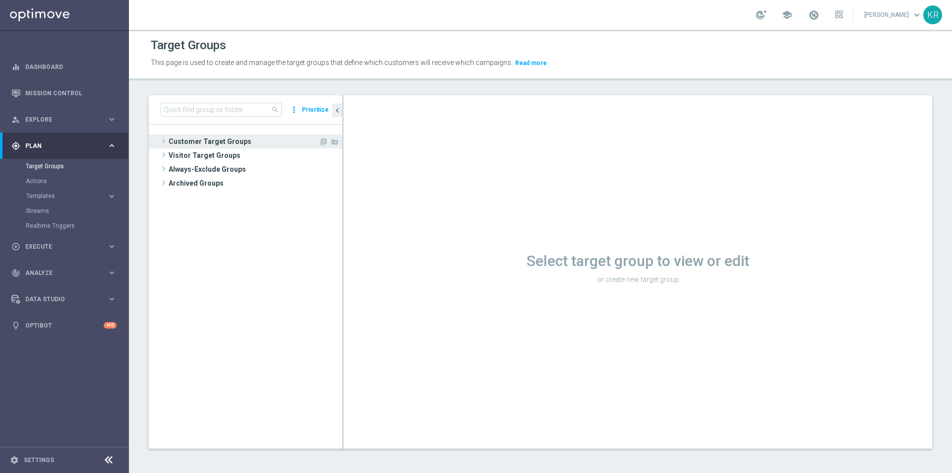
click at [219, 139] on span "Customer Target Groups" at bounding box center [244, 141] width 150 height 14
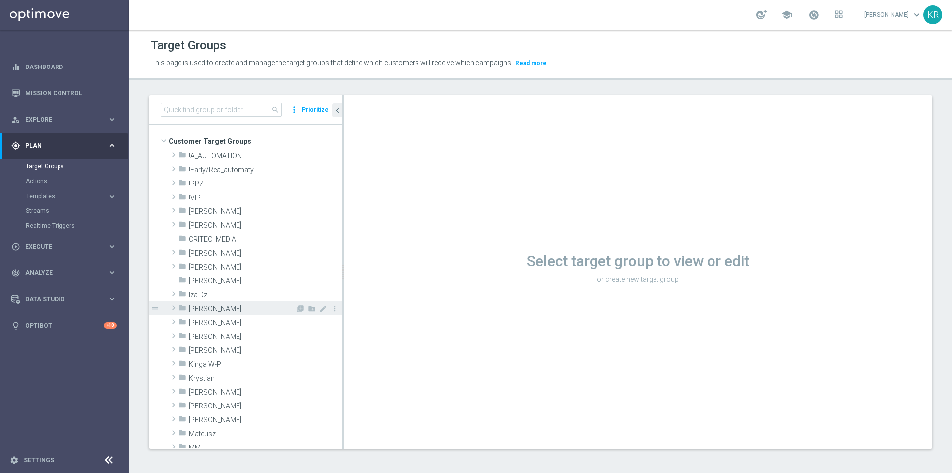
click at [223, 311] on span "[PERSON_NAME]" at bounding box center [242, 309] width 107 height 8
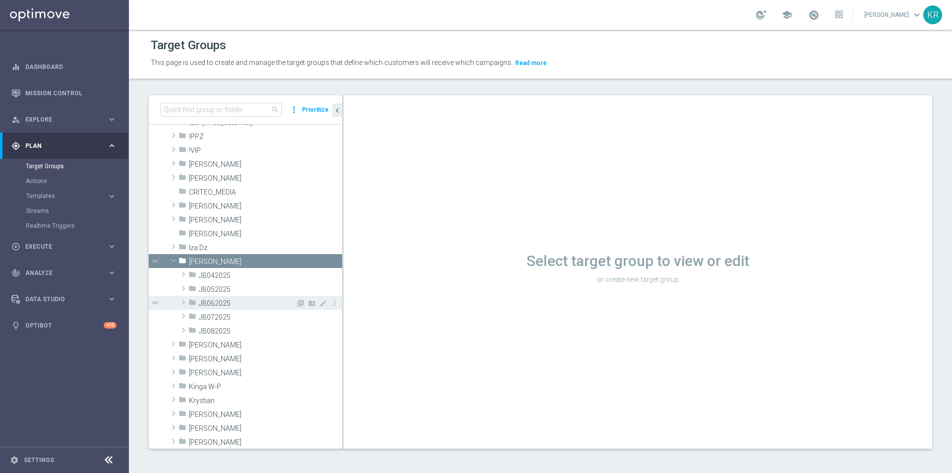
scroll to position [99, 0]
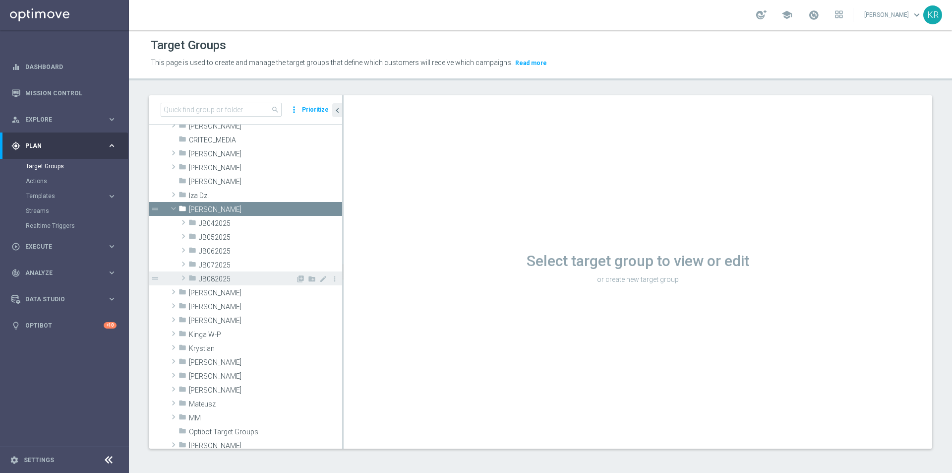
click at [215, 281] on span "JB082025" at bounding box center [247, 279] width 97 height 8
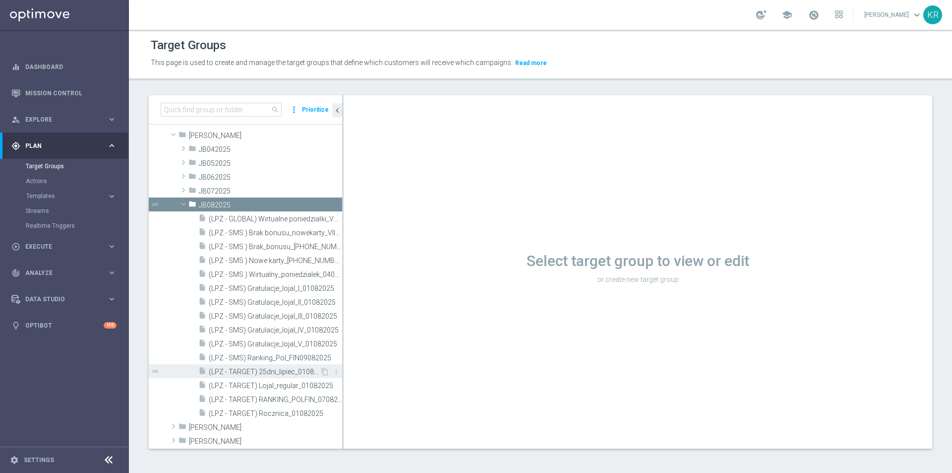
scroll to position [298, 0]
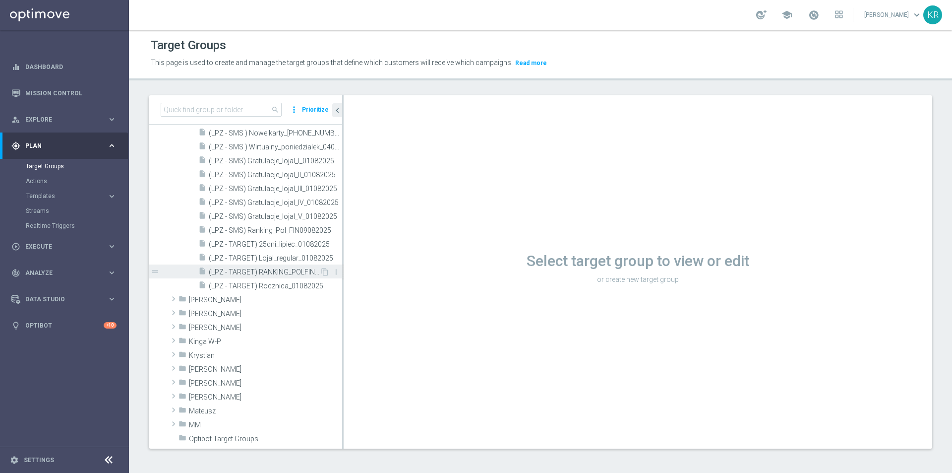
click at [273, 269] on span "(LPZ - TARGET) RANKING_POLFIN_07082025" at bounding box center [264, 272] width 111 height 8
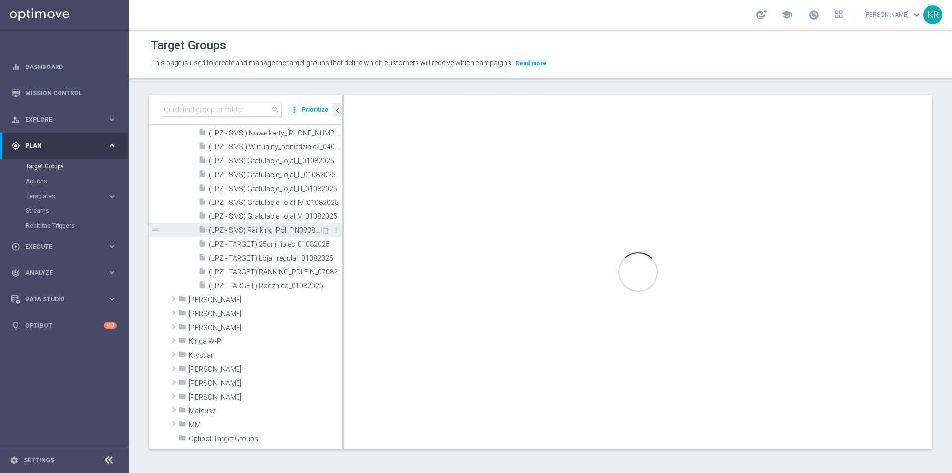
click at [297, 231] on span "(LPZ - SMS) Ranking_Pol_FIN09082025" at bounding box center [264, 230] width 111 height 8
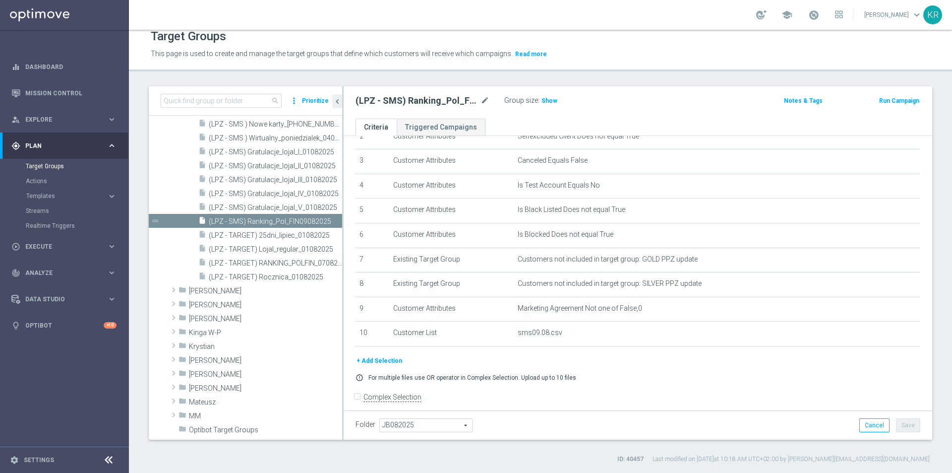
scroll to position [83, 0]
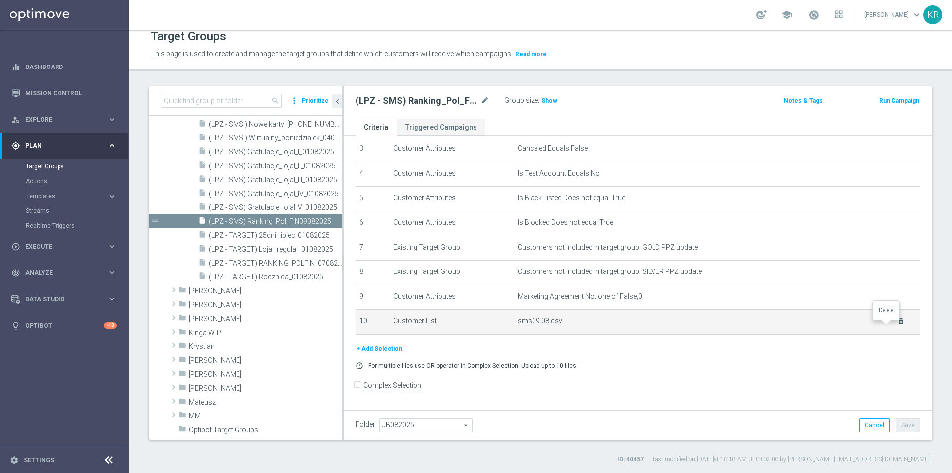
click at [897, 325] on icon "delete_forever" at bounding box center [901, 321] width 8 height 8
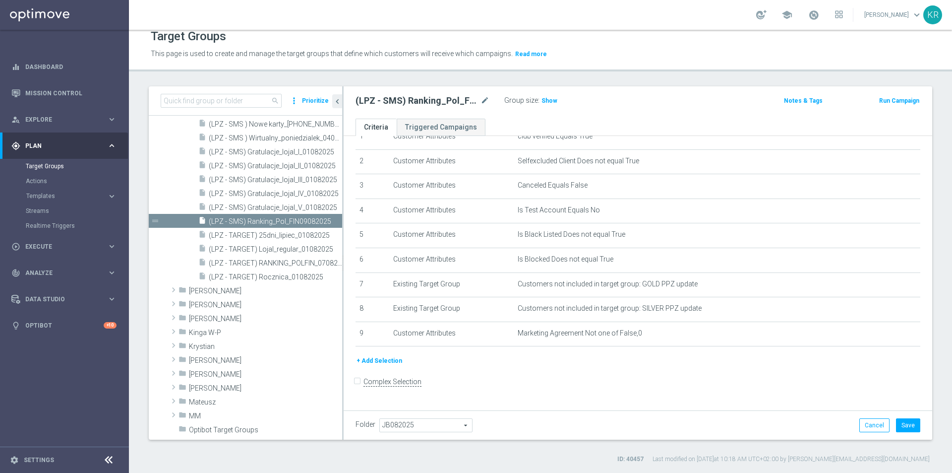
scroll to position [42, 0]
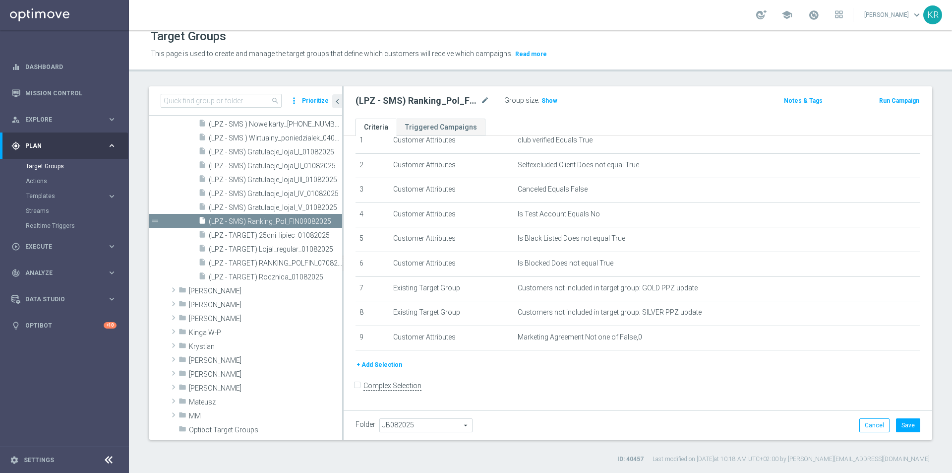
click at [371, 369] on button "+ Add Selection" at bounding box center [380, 364] width 48 height 11
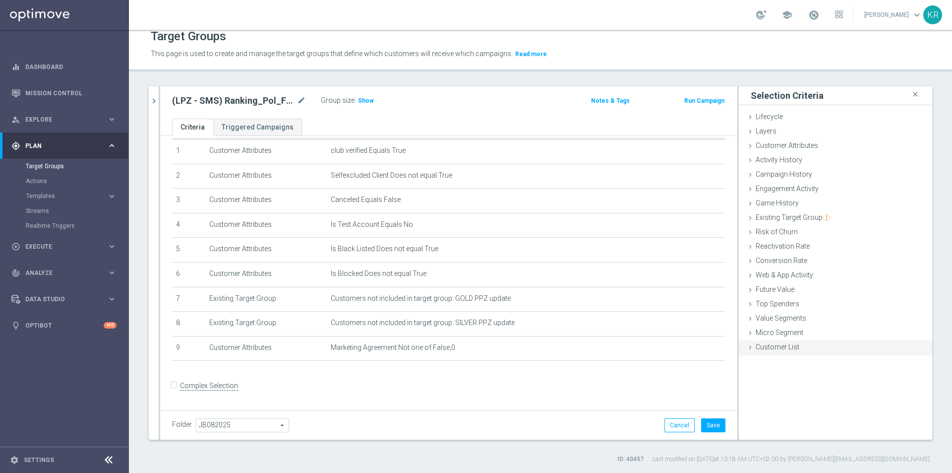
click at [756, 349] on span "Customer List" at bounding box center [778, 347] width 44 height 8
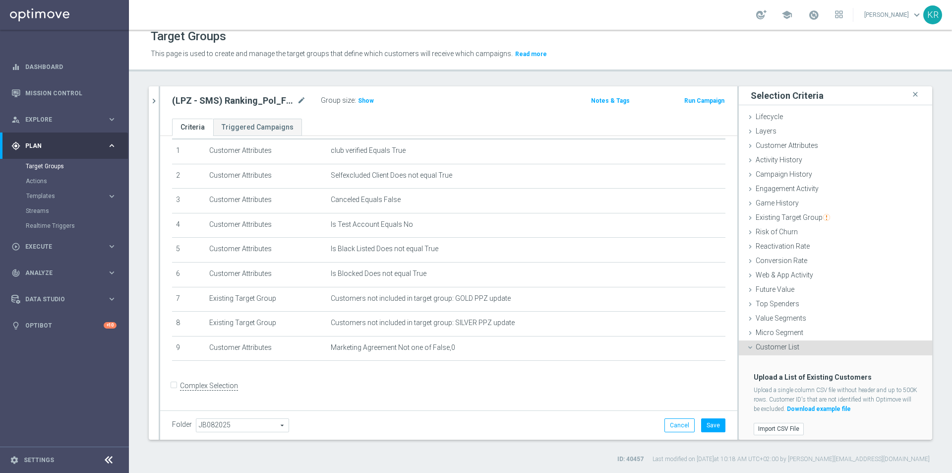
scroll to position [4, 0]
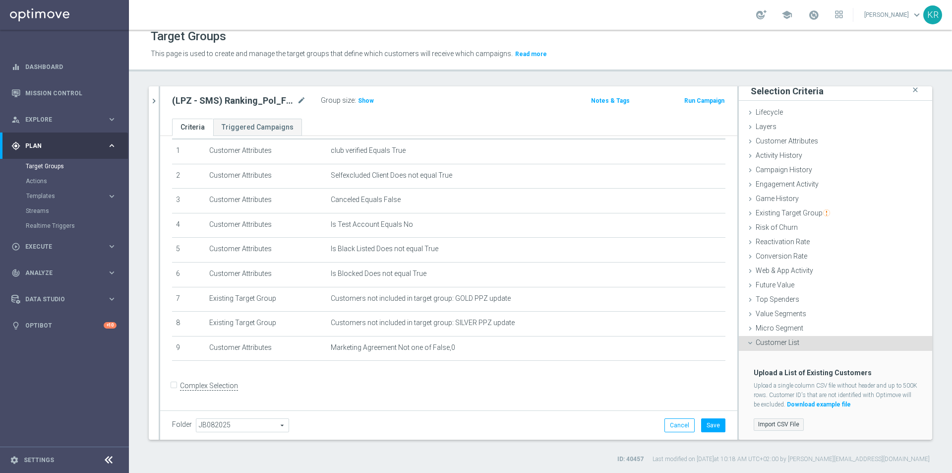
click at [781, 420] on label "Import CSV File" at bounding box center [779, 424] width 50 height 12
click at [0, 0] on input "Import CSV File" at bounding box center [0, 0] width 0 height 0
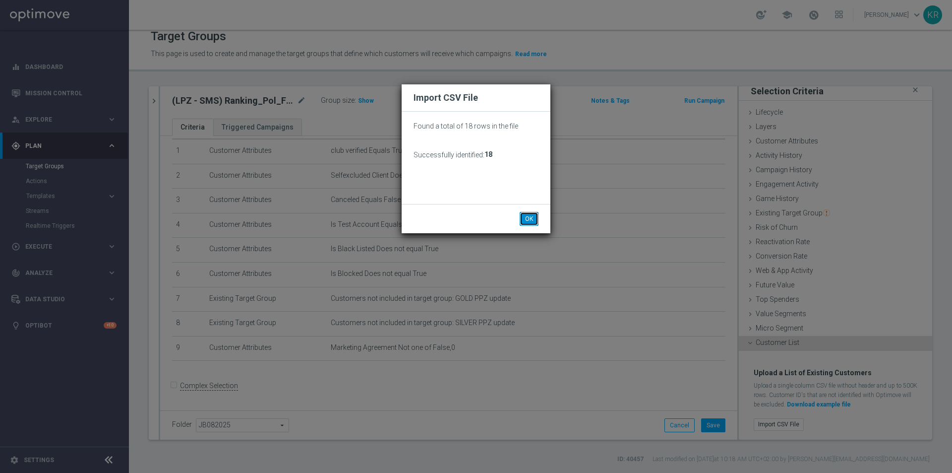
click at [531, 222] on button "OK" at bounding box center [529, 219] width 19 height 14
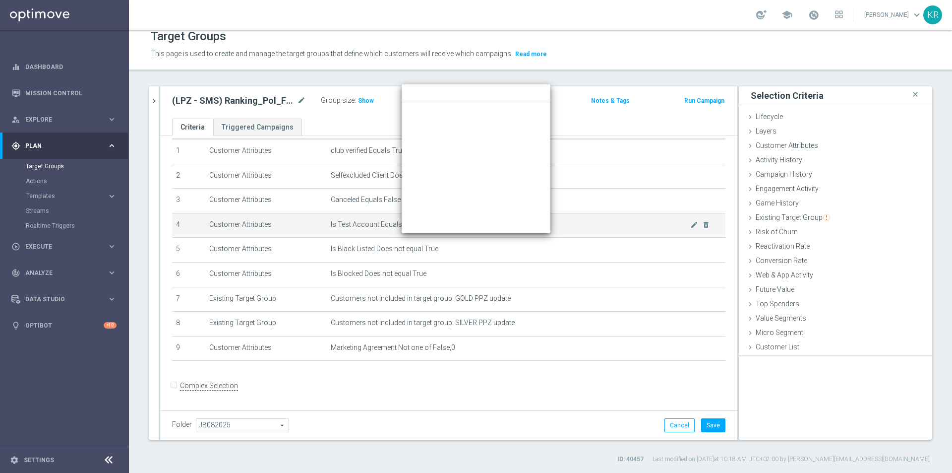
scroll to position [0, 0]
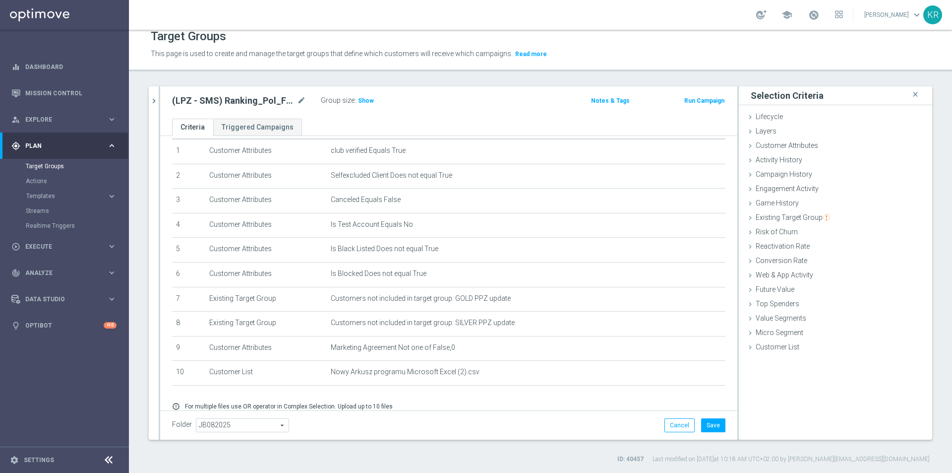
click at [308, 100] on div "(LPZ - SMS) Ranking_Pol_FIN09082025 mode_edit" at bounding box center [246, 101] width 149 height 14
click at [300, 100] on icon "mode_edit" at bounding box center [301, 101] width 9 height 12
click at [270, 102] on input "(LPZ - SMS) Ranking_Pol_FIN09082025" at bounding box center [239, 102] width 134 height 14
type input "(LPZ - SMS) Ranking_Pol_FIN10082025"
click at [707, 425] on button "Save" at bounding box center [713, 425] width 24 height 14
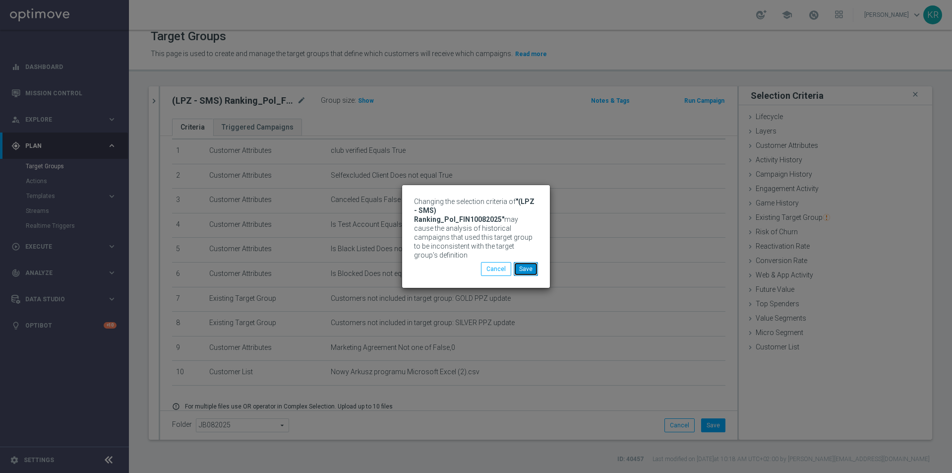
click at [526, 262] on button "Save" at bounding box center [526, 269] width 24 height 14
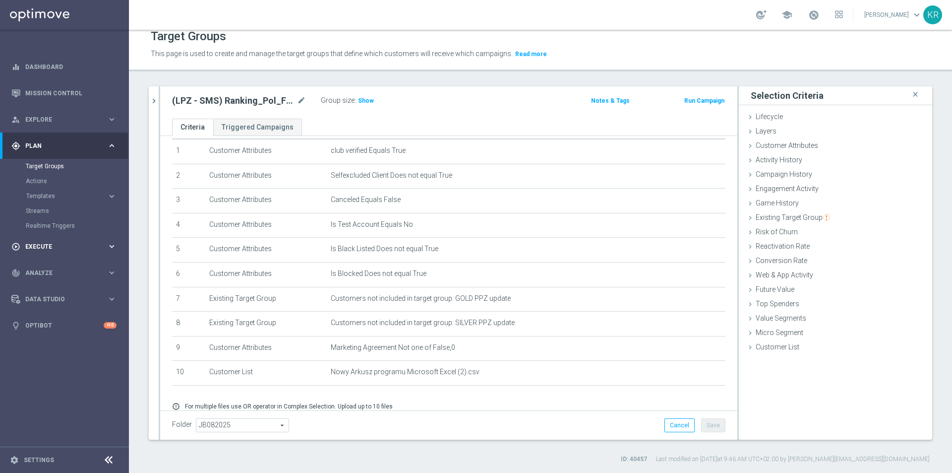
click at [64, 242] on div "play_circle_outline Execute" at bounding box center [59, 246] width 96 height 9
click at [55, 188] on div "Campaign Builder" at bounding box center [77, 192] width 102 height 15
click at [58, 193] on link "Campaign Builder" at bounding box center [64, 192] width 77 height 8
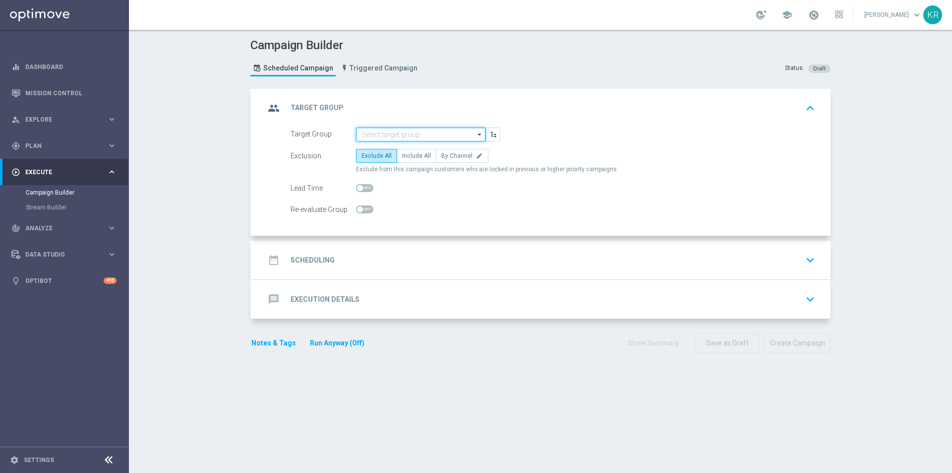
click at [380, 134] on input at bounding box center [420, 134] width 129 height 14
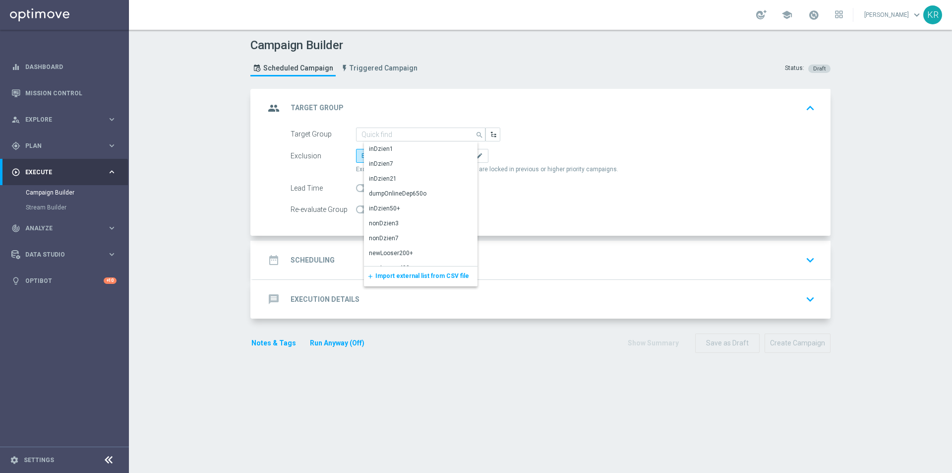
click at [419, 275] on span "Import external list from CSV file" at bounding box center [422, 275] width 94 height 7
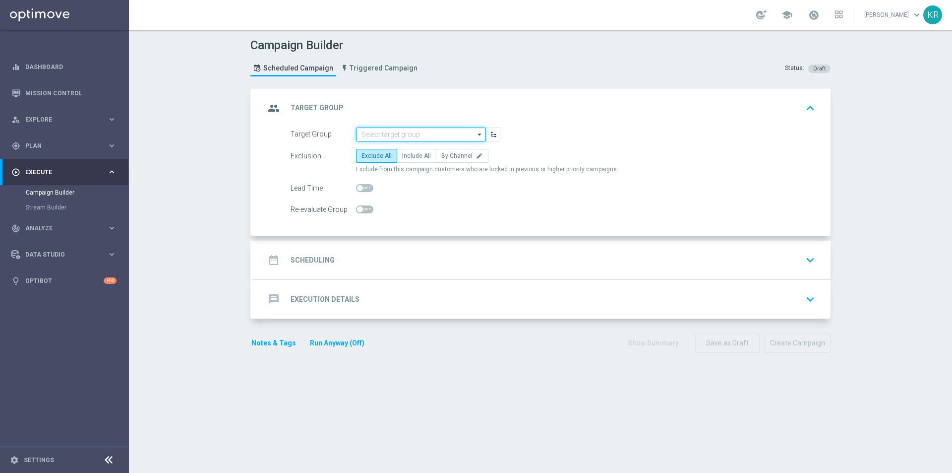
click at [369, 138] on input at bounding box center [420, 134] width 129 height 14
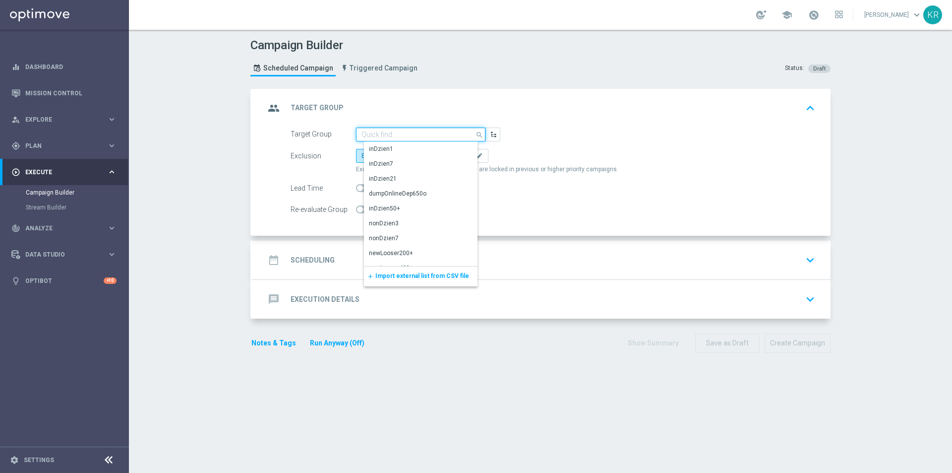
paste input "(LPZ - SMS) Ranking_Pol_FIN10082025"
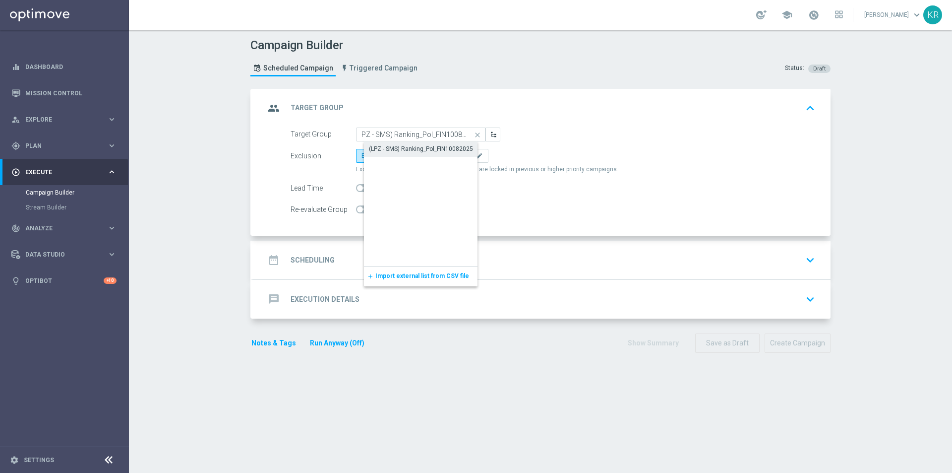
click at [384, 151] on div "(LPZ - SMS) Ranking_Pol_FIN10082025" at bounding box center [421, 148] width 104 height 9
type input "(LPZ - SMS) Ranking_Pol_FIN10082025"
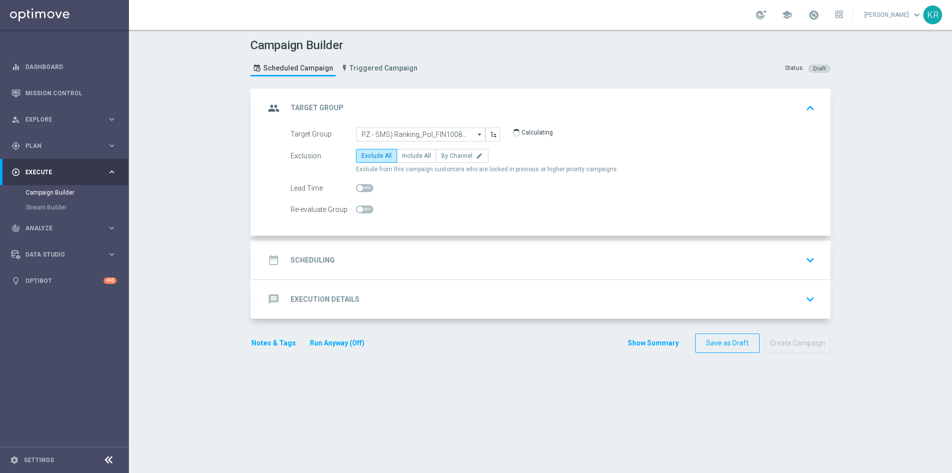
scroll to position [0, 0]
click at [402, 154] on span "Include All" at bounding box center [416, 155] width 29 height 7
click at [402, 154] on input "Include All" at bounding box center [405, 157] width 6 height 6
radio input "true"
click at [364, 239] on accordion "group Target Group keyboard_arrow_up Target Group (LPZ - SMS) Ranking_Pol_FIN10…" at bounding box center [540, 204] width 580 height 230
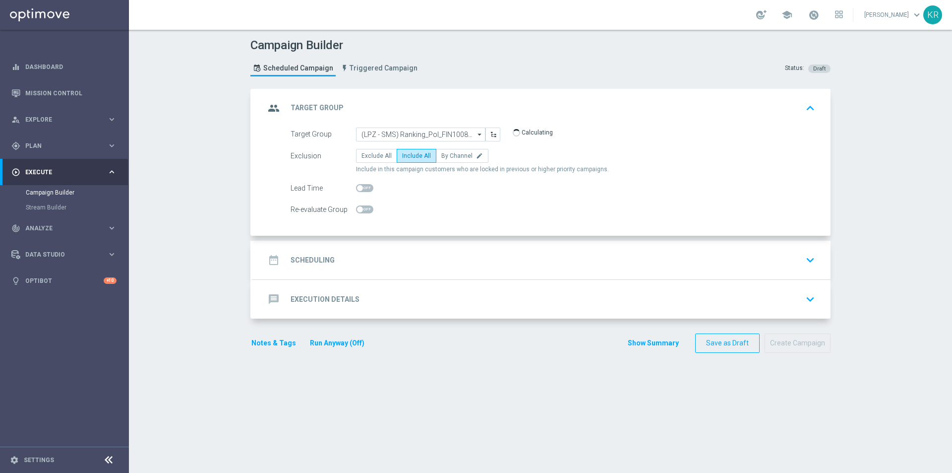
click at [361, 249] on div "date_range Scheduling keyboard_arrow_down" at bounding box center [542, 260] width 578 height 39
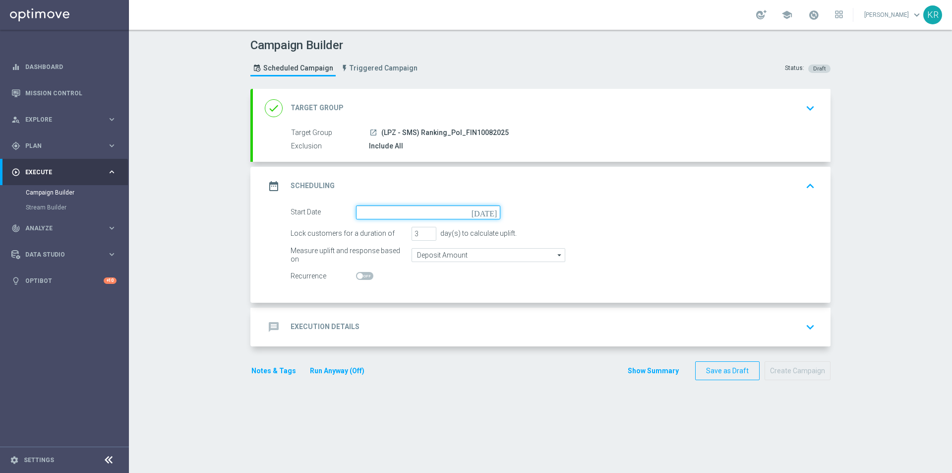
click at [370, 215] on input at bounding box center [428, 212] width 144 height 14
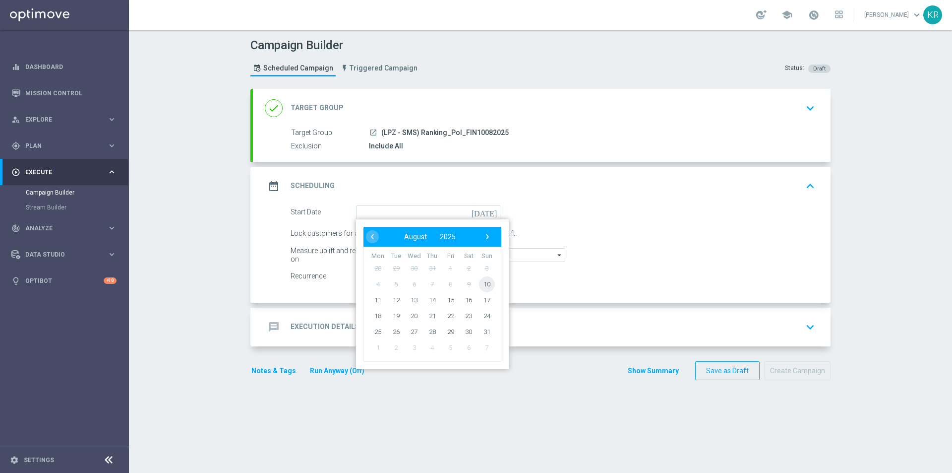
click at [483, 287] on span "10" at bounding box center [487, 284] width 16 height 16
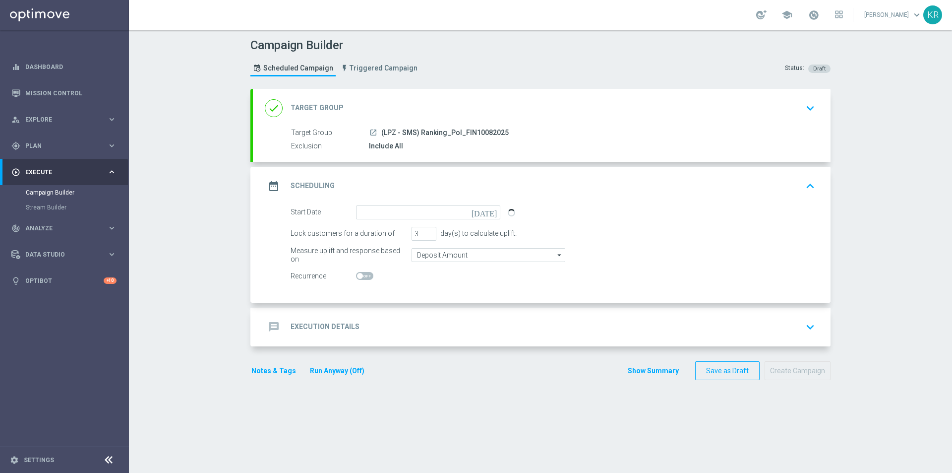
type input "[DATE]"
type input "2"
click at [429, 236] on input "2" at bounding box center [424, 234] width 25 height 14
click at [419, 329] on div "message Execution Details keyboard_arrow_down" at bounding box center [542, 326] width 554 height 19
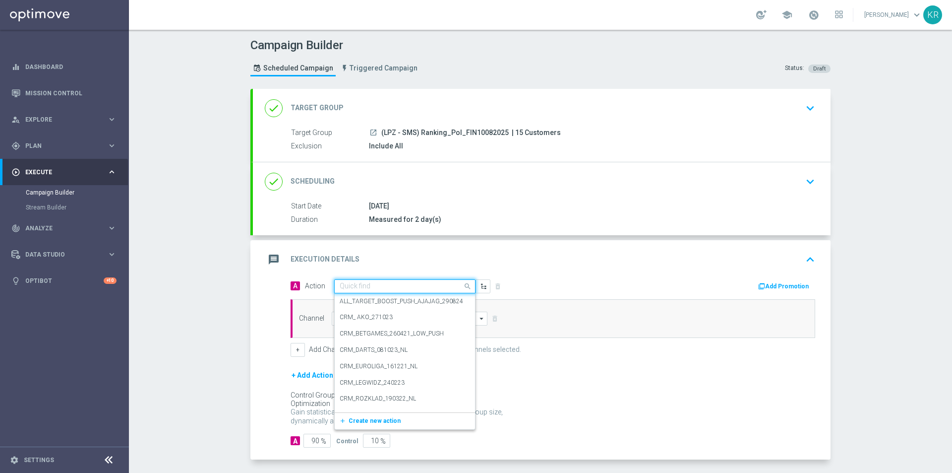
click at [373, 284] on input "text" at bounding box center [395, 286] width 111 height 8
click at [367, 418] on span "Create new action" at bounding box center [375, 420] width 52 height 7
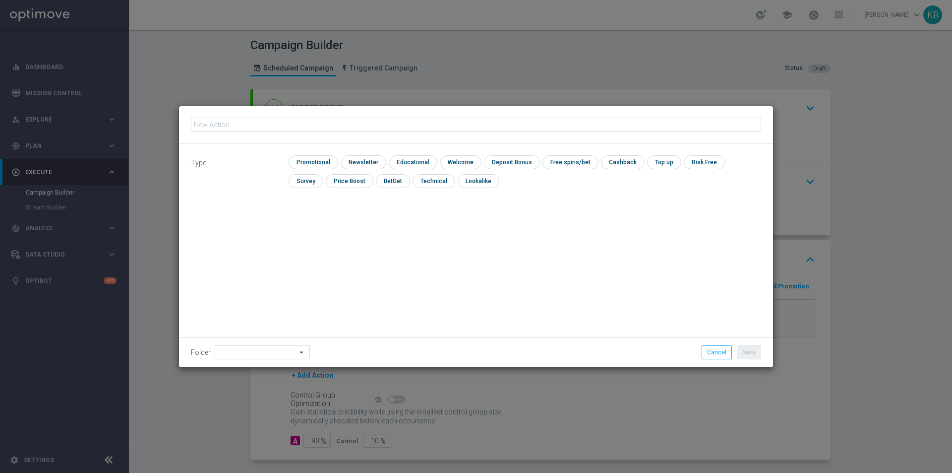
type input "(LPZ - SMS) Ranking_Pol_FIN10082025"
click at [361, 162] on input "checkbox" at bounding box center [362, 161] width 43 height 13
checkbox input "true"
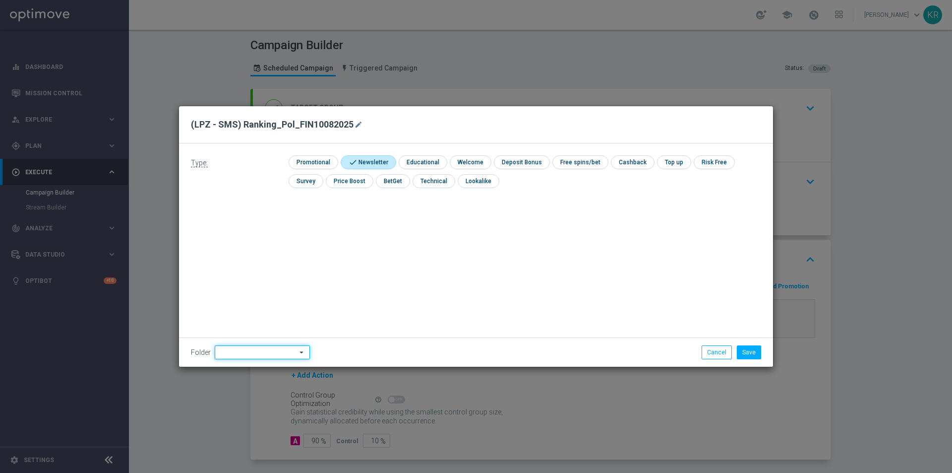
click at [292, 351] on input at bounding box center [262, 352] width 95 height 14
click at [264, 256] on div "[PERSON_NAME]" at bounding box center [269, 257] width 92 height 14
type input "[PERSON_NAME]"
click at [754, 349] on button "Save" at bounding box center [749, 352] width 24 height 14
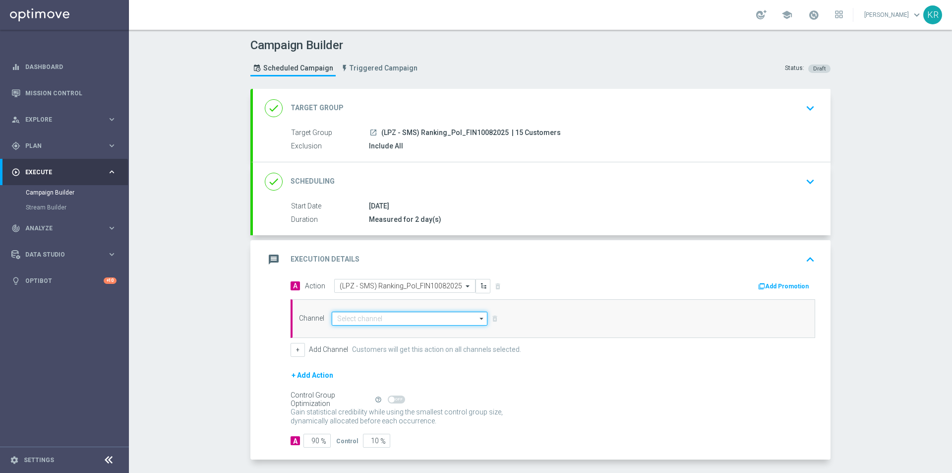
click at [341, 319] on input at bounding box center [410, 319] width 156 height 14
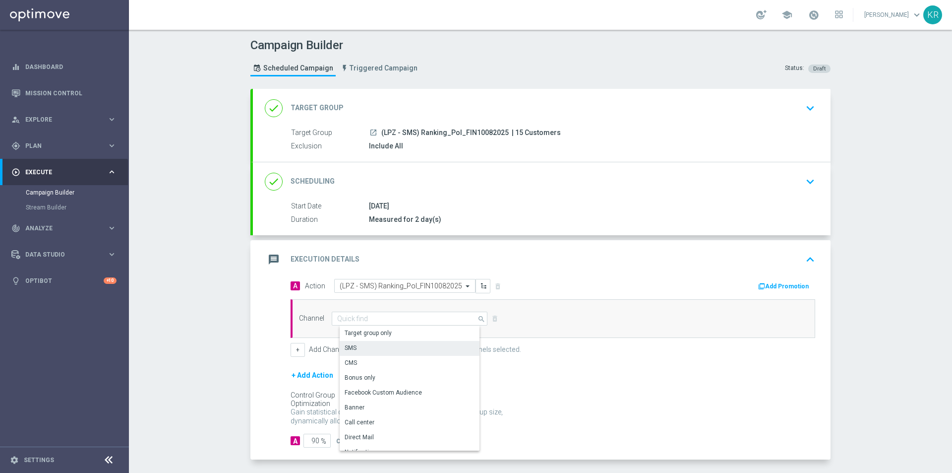
click at [368, 353] on div "SMS" at bounding box center [414, 348] width 148 height 14
type input "SMS"
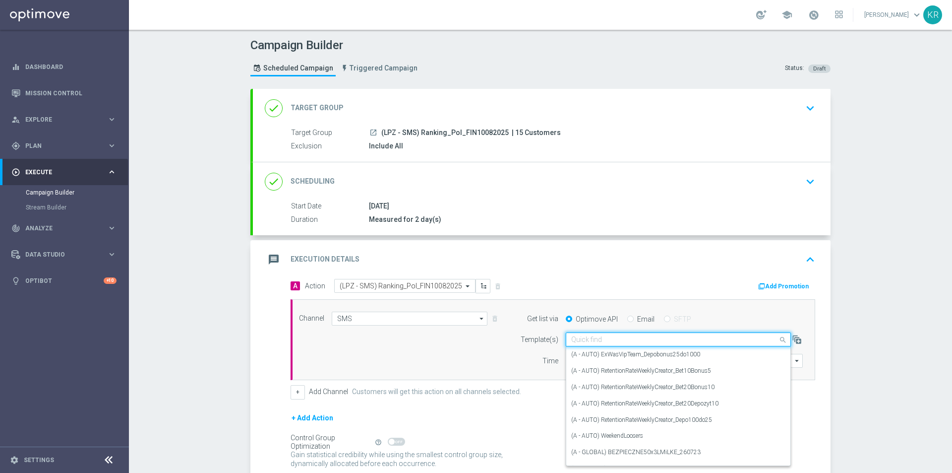
click at [581, 339] on input "text" at bounding box center [668, 339] width 194 height 8
paste input "(LPZ - SMS) Ranking_Pol_FIN10082025"
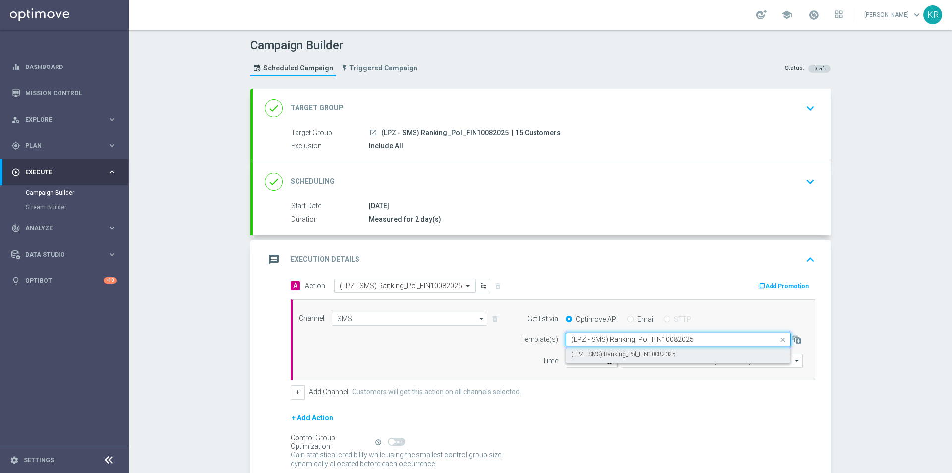
click at [595, 355] on label "(LPZ - SMS) Ranking_Pol_FIN10082025" at bounding box center [623, 354] width 105 height 8
type input "(LPZ - SMS) Ranking_Pol_FIN10082025"
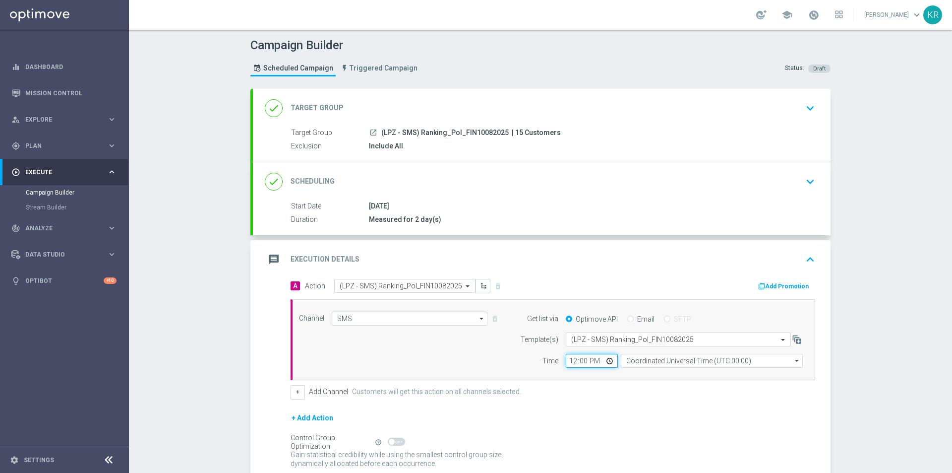
click at [567, 360] on input "12:00" at bounding box center [592, 361] width 52 height 14
type input "09:49"
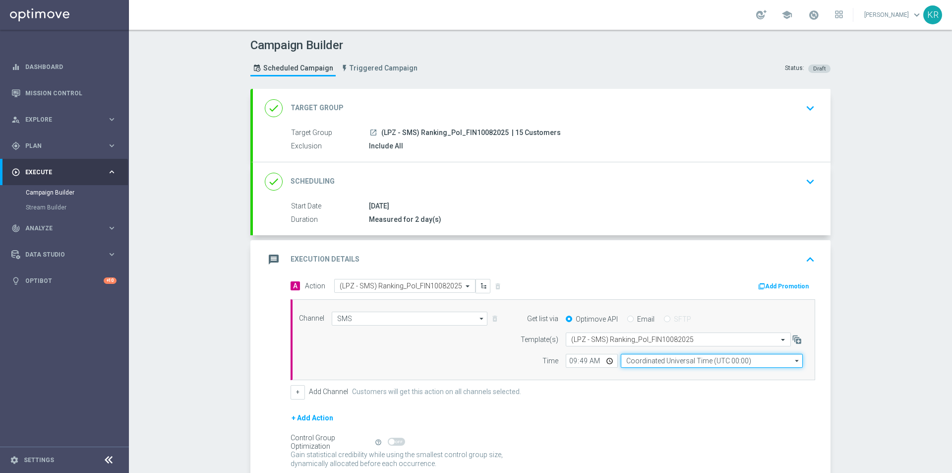
click at [680, 360] on input "Coordinated Universal Time (UTC 00:00)" at bounding box center [712, 361] width 182 height 14
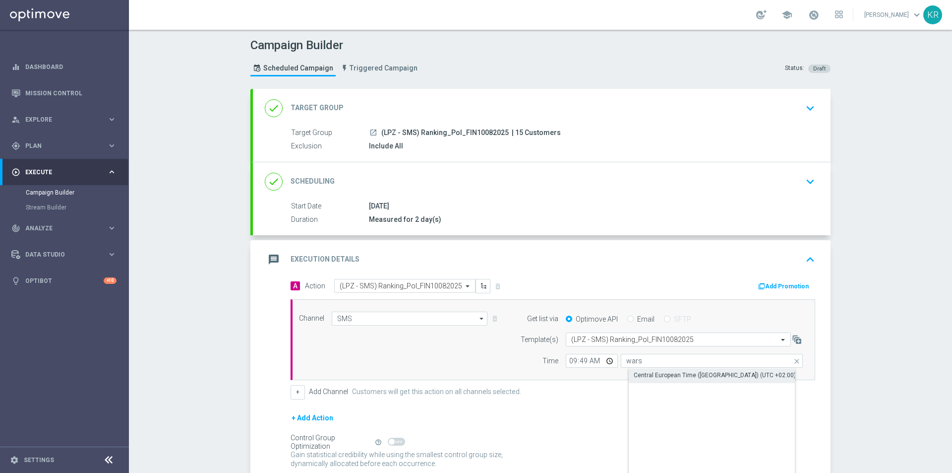
click at [685, 379] on div "Central European Time ([GEOGRAPHIC_DATA]) (UTC +02:00)" at bounding box center [715, 375] width 162 height 9
type input "Central European Time ([GEOGRAPHIC_DATA]) (UTC +02:00)"
click at [622, 401] on form "A Action Select action (LPZ - SMS) Ranking_Pol_FIN10082025 delete_forever Add P…" at bounding box center [553, 384] width 525 height 211
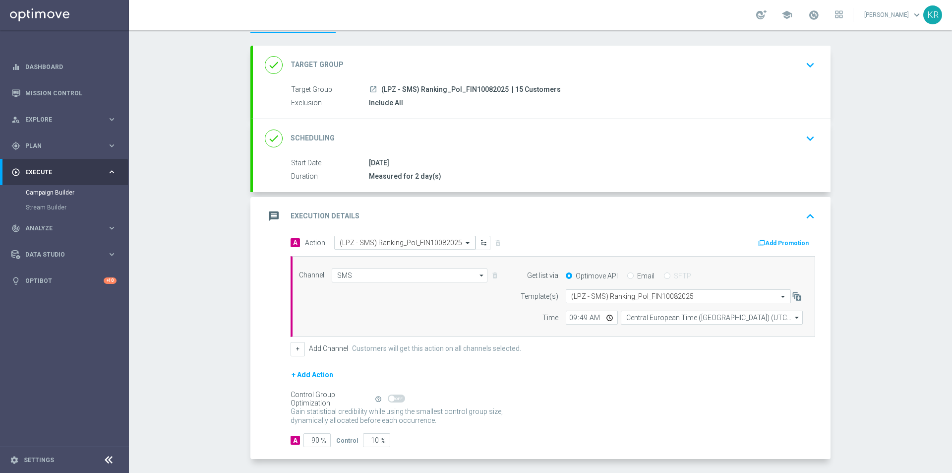
scroll to position [83, 0]
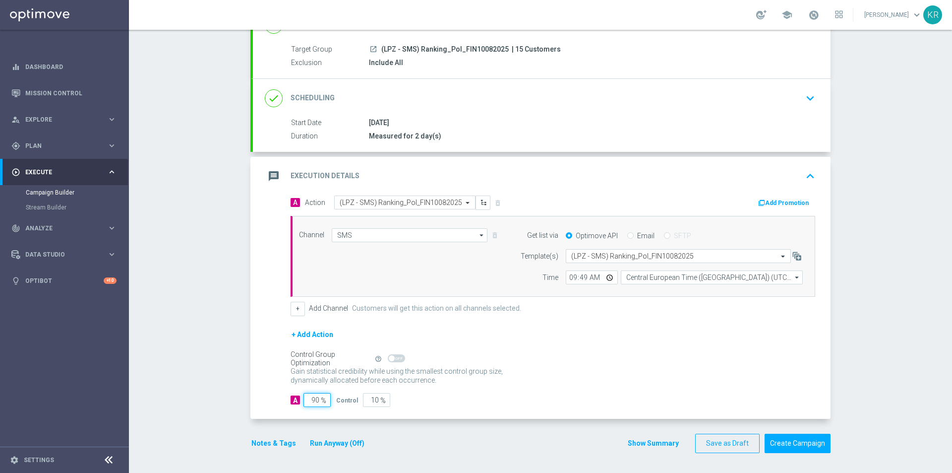
click at [312, 399] on input "90" at bounding box center [317, 400] width 27 height 14
type input "10"
type input "90"
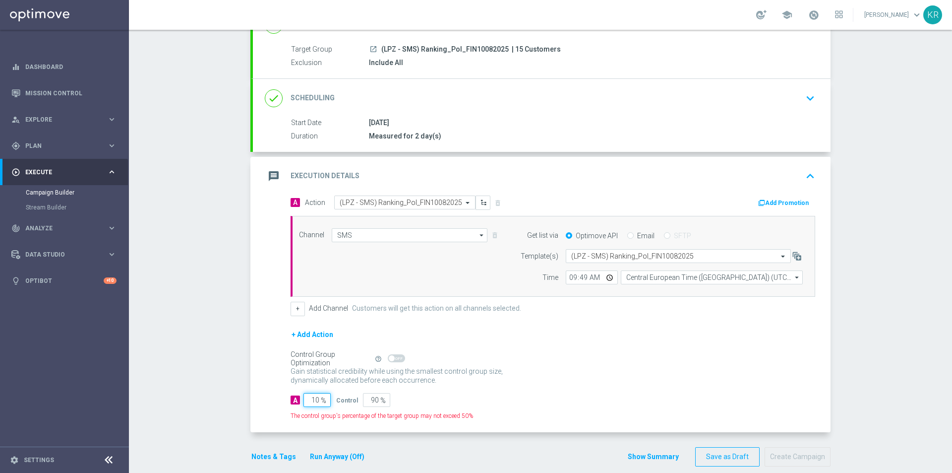
type input "100"
type input "0"
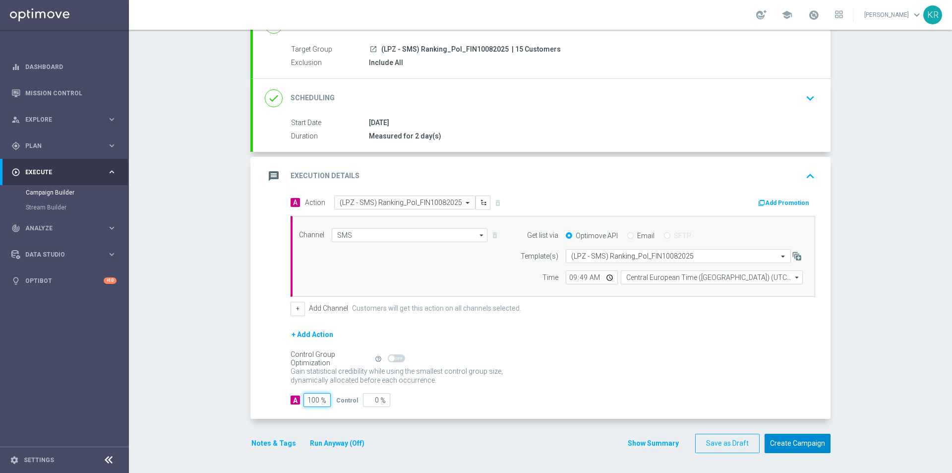
type input "100"
click at [791, 445] on button "Create Campaign" at bounding box center [798, 443] width 66 height 19
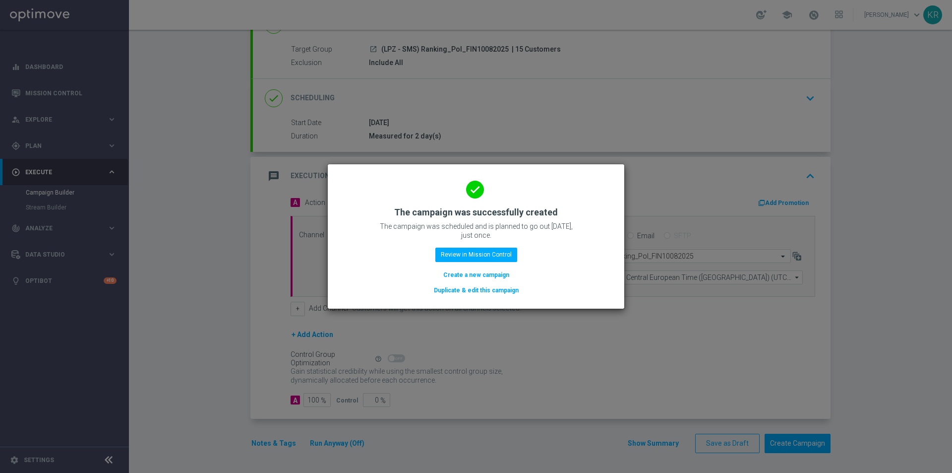
click at [480, 277] on button "Create a new campaign" at bounding box center [476, 274] width 68 height 11
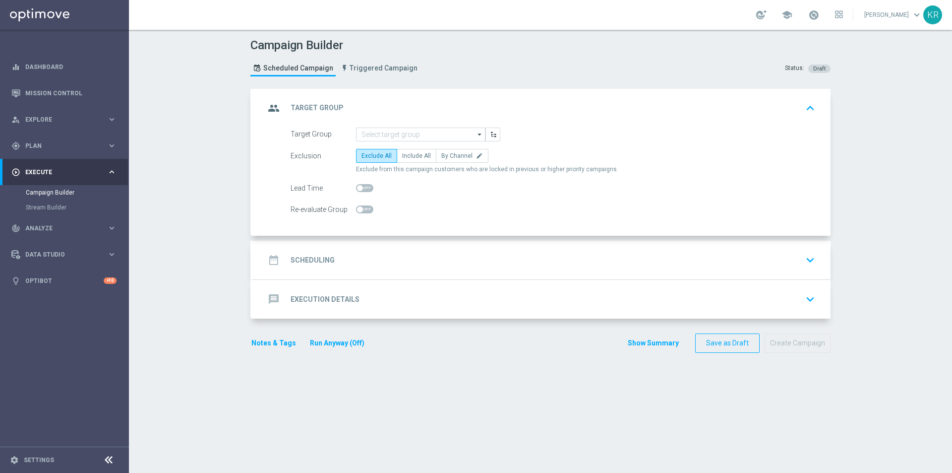
scroll to position [0, 0]
